Goal: Task Accomplishment & Management: Complete application form

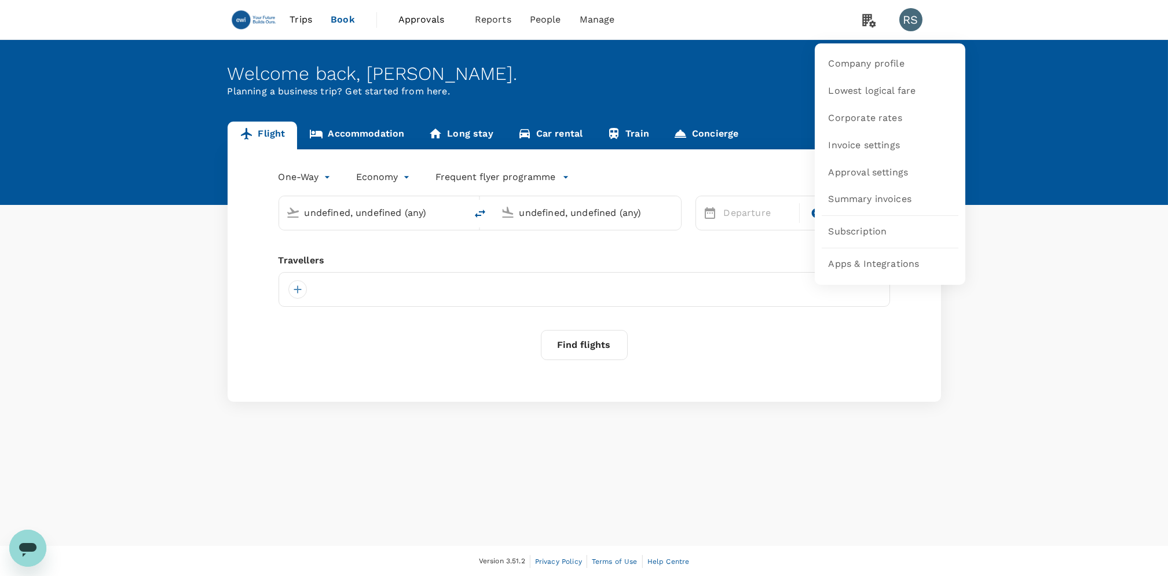
type input "undefined, undefined (any)"
type input "[GEOGRAPHIC_DATA], [GEOGRAPHIC_DATA] (any)"
type input "Amsterdam Schiphol (AMS)"
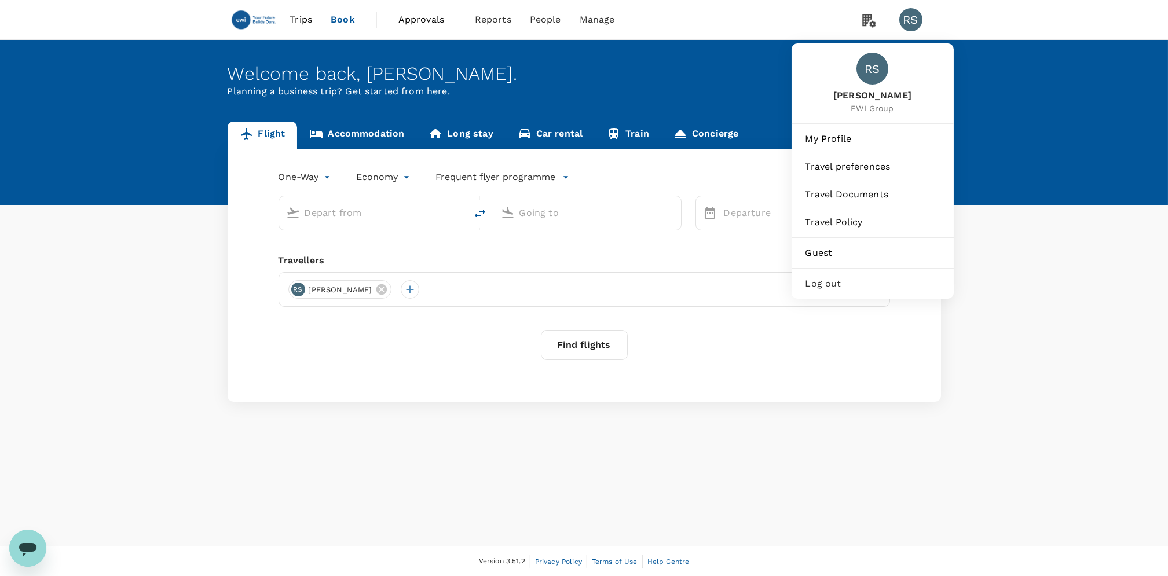
click at [906, 21] on div "RS" at bounding box center [910, 19] width 23 height 23
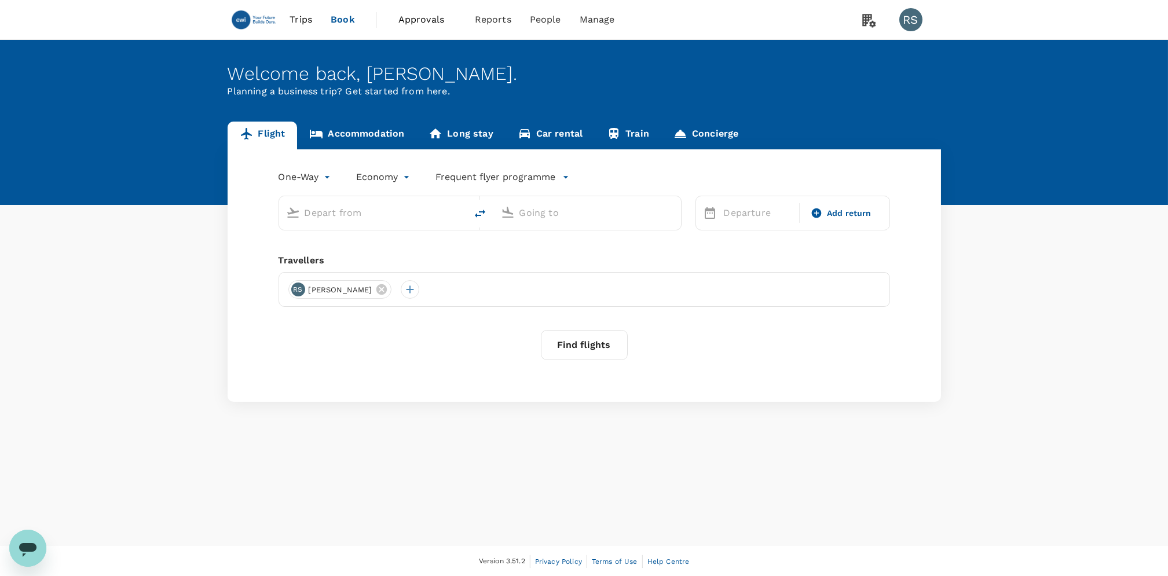
click at [906, 21] on div "RS" at bounding box center [910, 19] width 23 height 23
type input "[GEOGRAPHIC_DATA], [GEOGRAPHIC_DATA] (any)"
type input "Amsterdam Schiphol (AMS)"
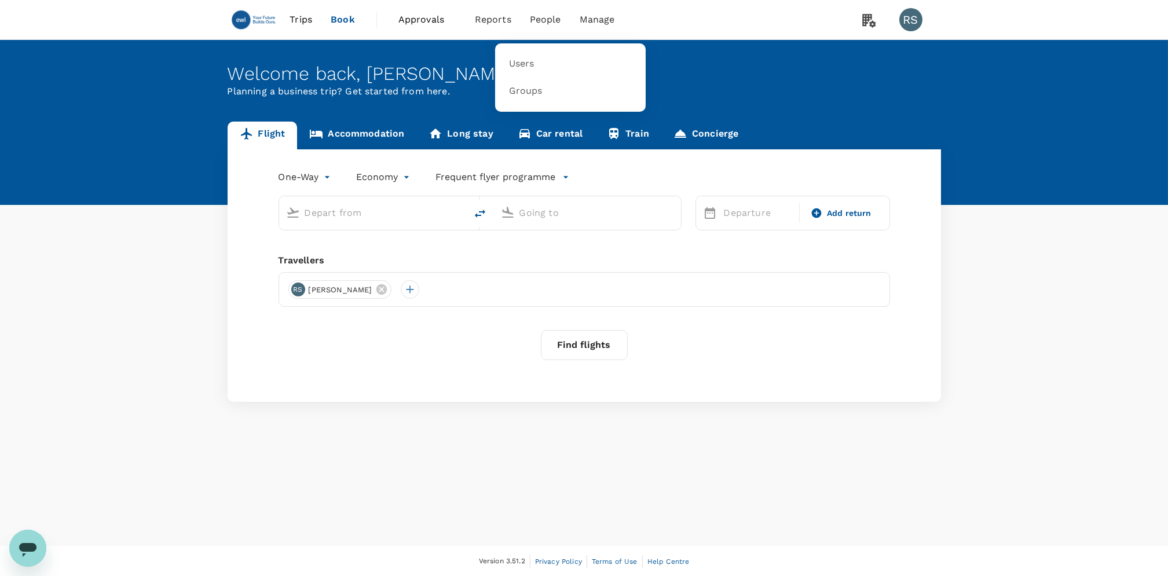
type input "[GEOGRAPHIC_DATA], [GEOGRAPHIC_DATA] (any)"
type input "Amsterdam Schiphol (AMS)"
click at [533, 24] on span "People" at bounding box center [545, 20] width 31 height 14
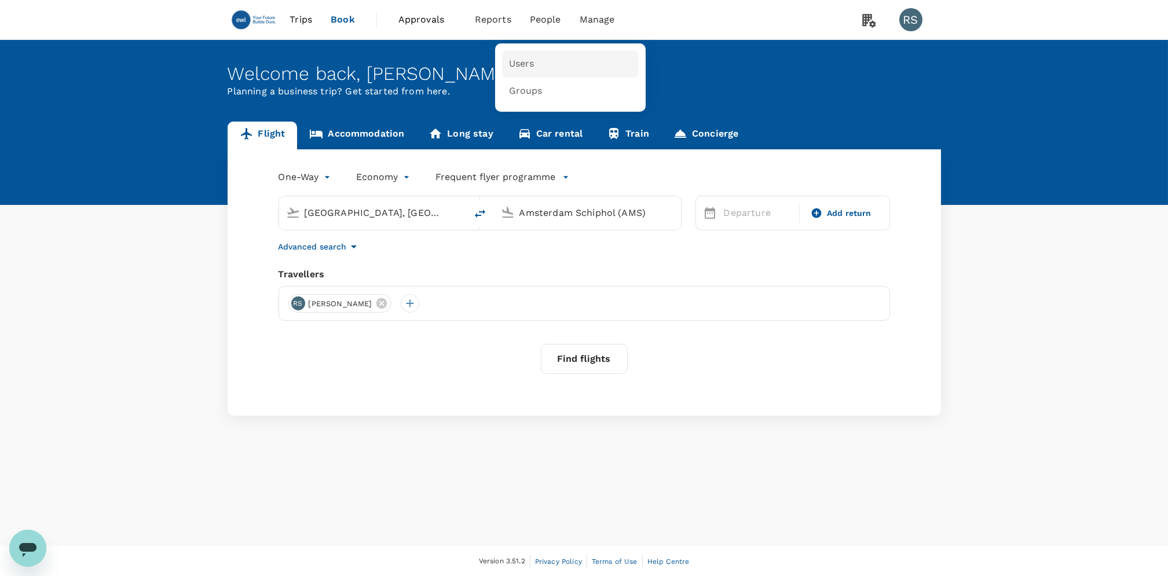
click at [534, 62] on link "Users" at bounding box center [570, 63] width 137 height 27
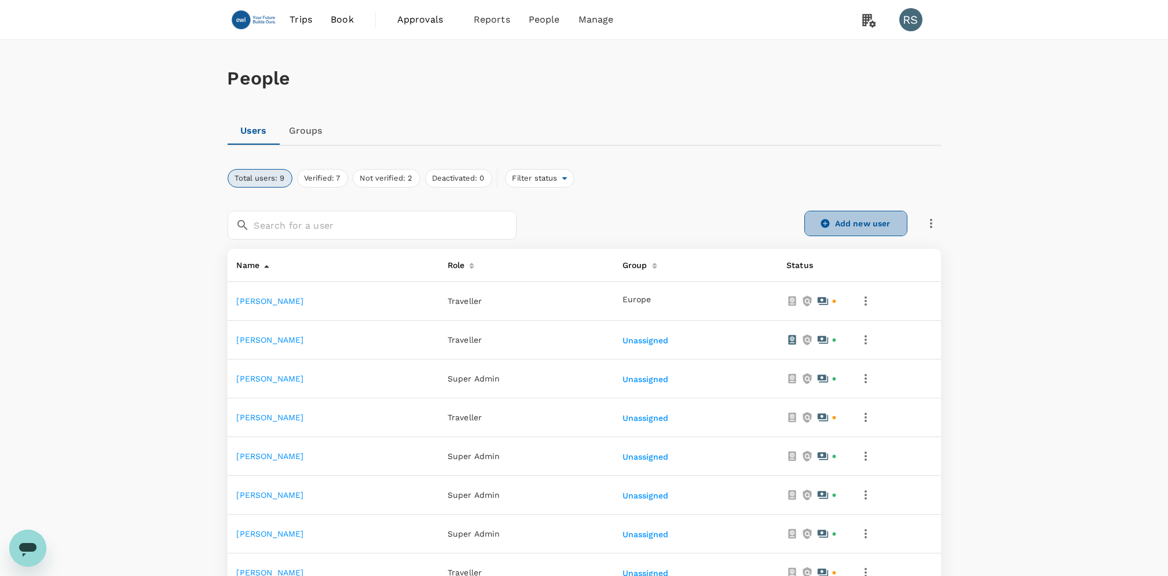
click at [867, 221] on link "Add new user" at bounding box center [855, 223] width 103 height 25
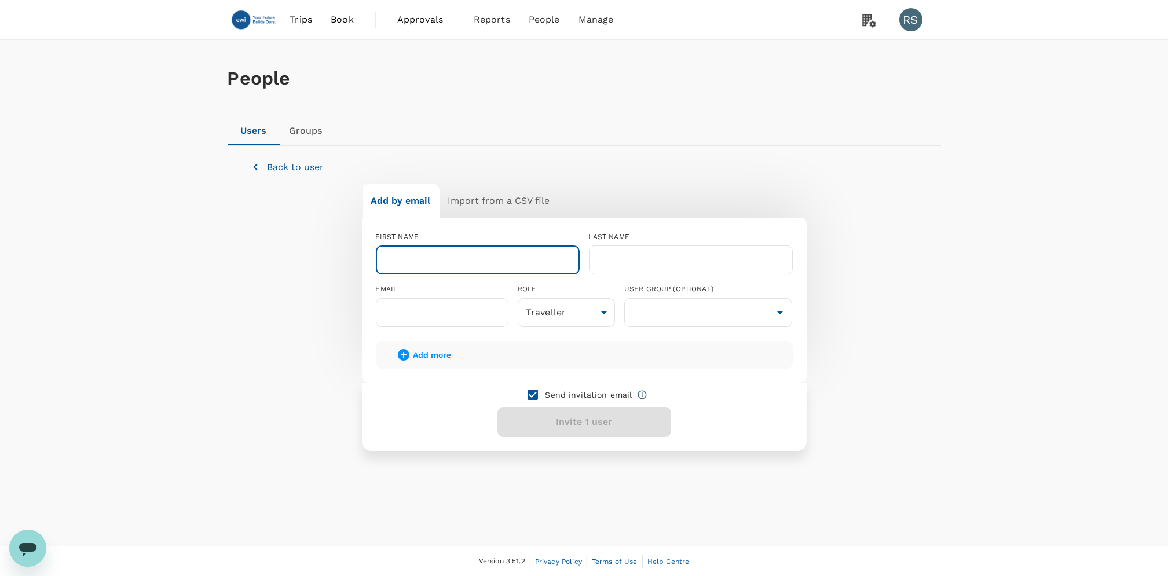
click at [473, 255] on input "text" at bounding box center [478, 260] width 204 height 29
type input "Pari"
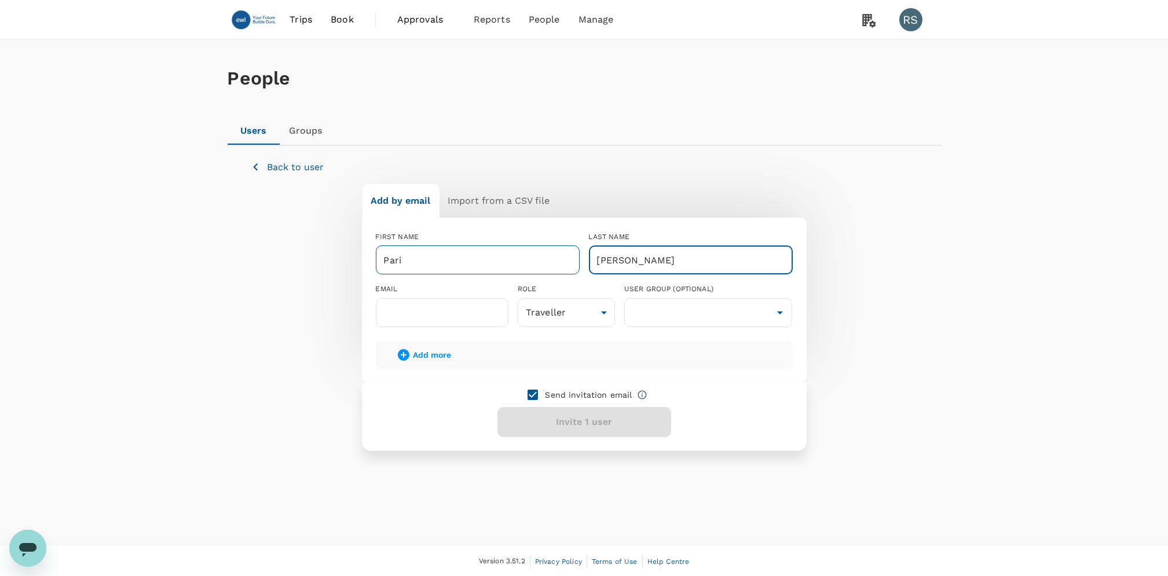
type input "[PERSON_NAME]"
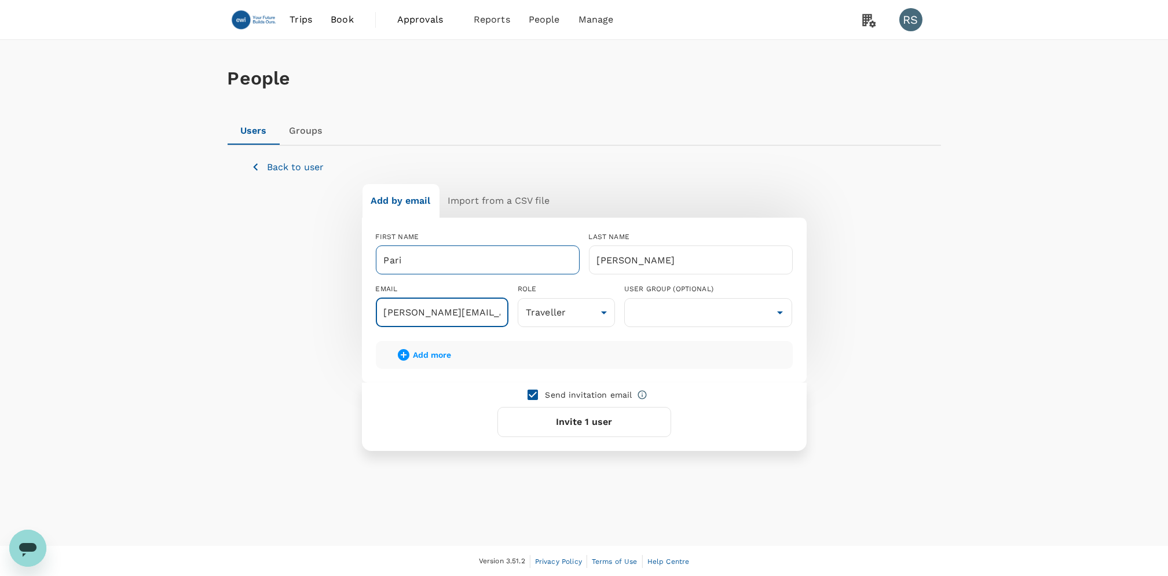
scroll to position [0, 2]
type input "[PERSON_NAME][EMAIL_ADDRESS][DOMAIN_NAME]"
drag, startPoint x: 393, startPoint y: 313, endPoint x: 532, endPoint y: 316, distance: 139.6
click at [532, 316] on div "FIRST NAME Pari ​ LAST NAME [PERSON_NAME] ​ EMAIL [PERSON_NAME][EMAIL_ADDRESS][…" at bounding box center [580, 274] width 426 height 104
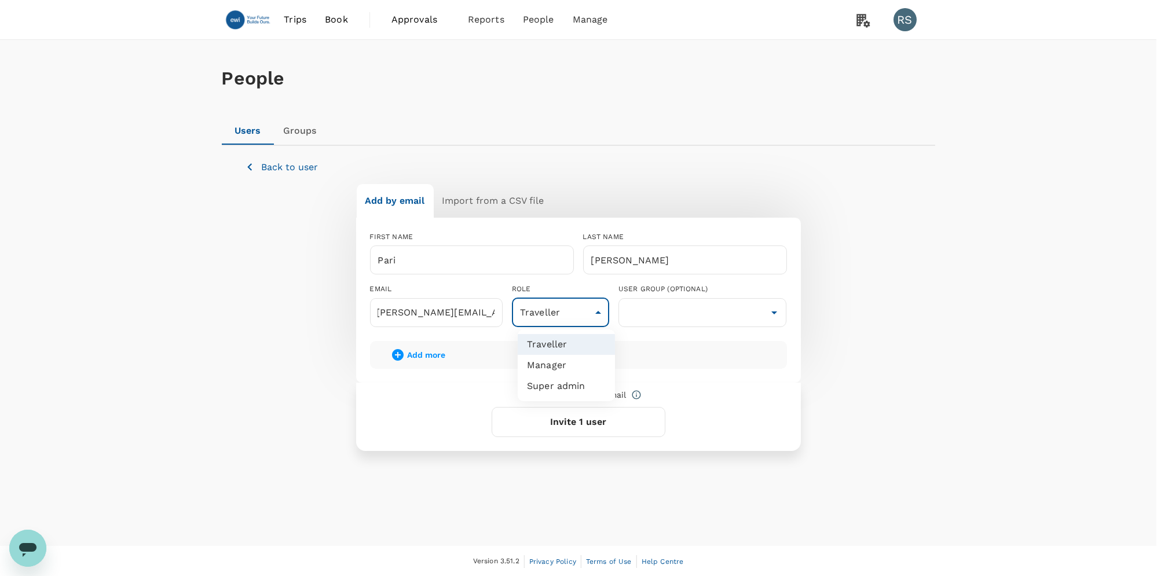
scroll to position [0, 0]
click at [536, 311] on body "Trips Book Approvals 0 Reports People Manage RS People Users Groups Back to use…" at bounding box center [589, 288] width 1179 height 577
click at [561, 389] on li "Super admin" at bounding box center [566, 386] width 97 height 21
type input "super-admin"
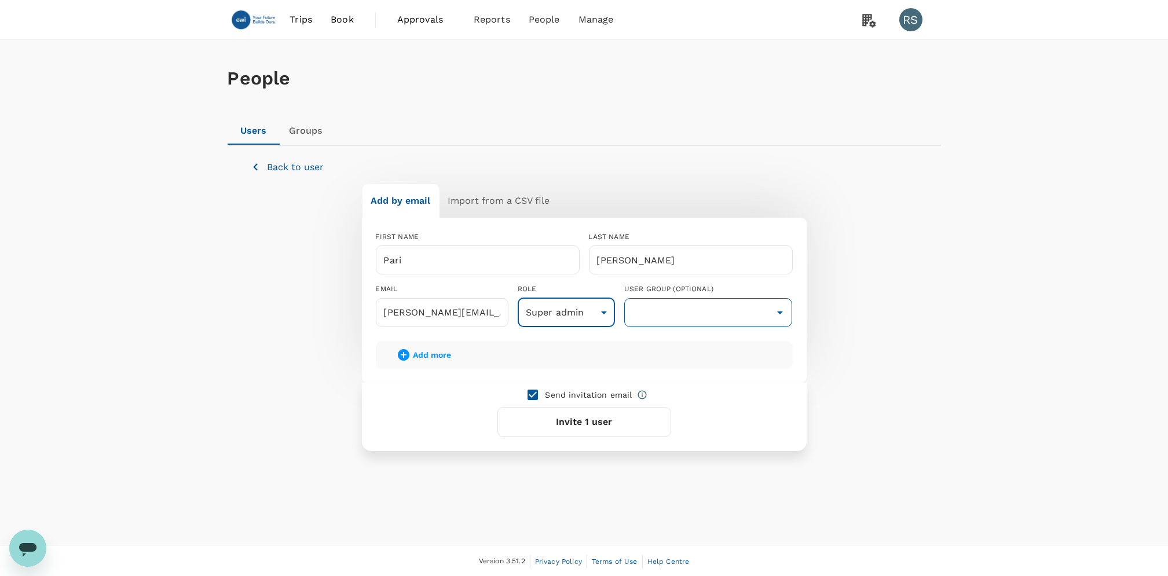
click at [690, 321] on input "text" at bounding box center [708, 313] width 163 height 22
click at [694, 314] on input "text" at bounding box center [708, 313] width 163 height 22
click at [788, 423] on div "Send invitation email Invite 1 user" at bounding box center [584, 417] width 445 height 68
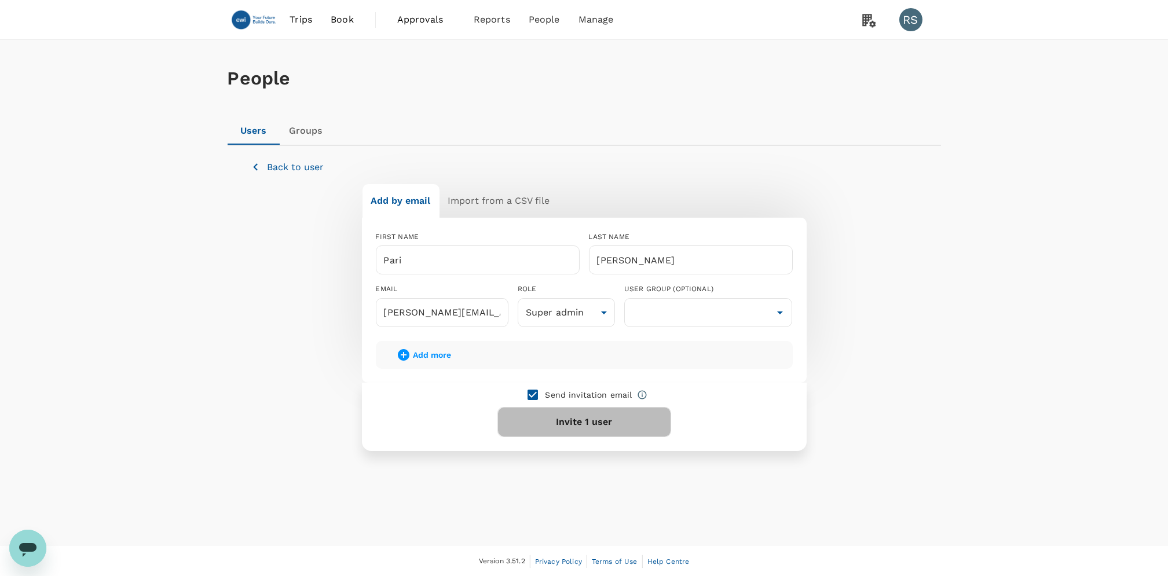
click at [599, 422] on button "Invite 1 user" at bounding box center [584, 422] width 174 height 30
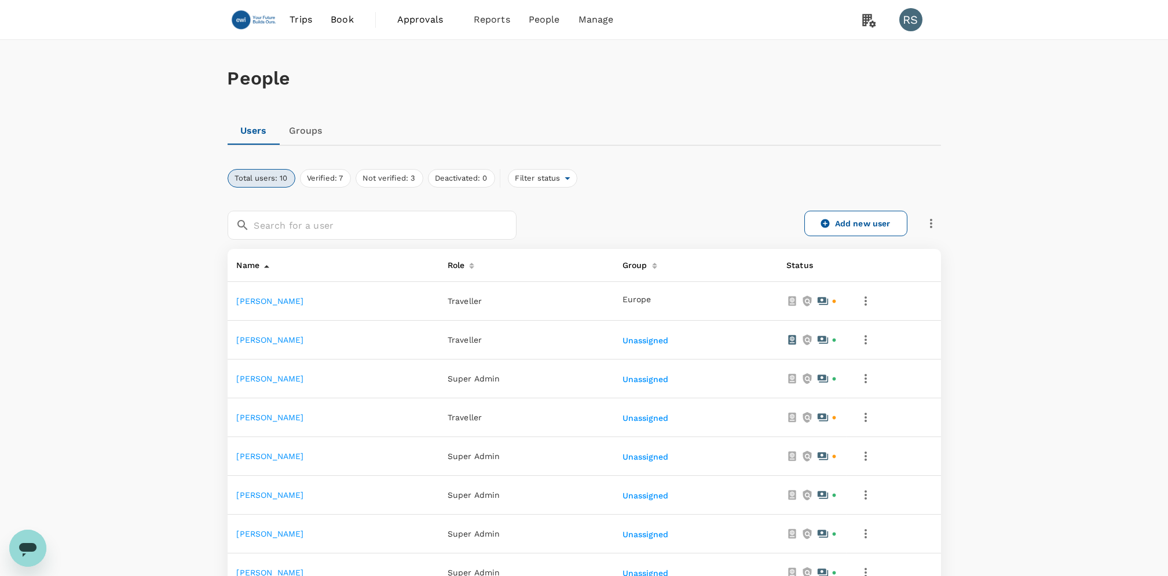
scroll to position [228, 0]
